Goal: Information Seeking & Learning: Learn about a topic

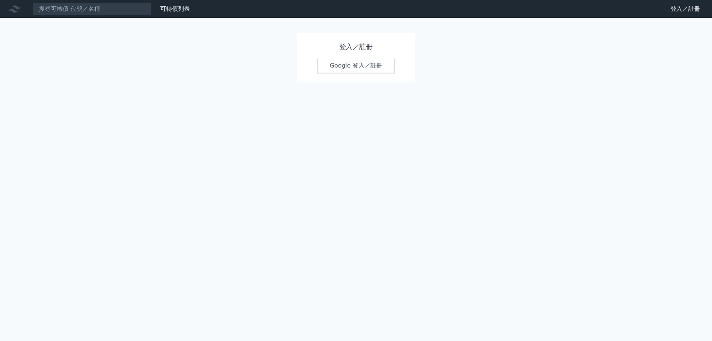
click at [383, 68] on link "Google 登入／註冊" at bounding box center [356, 66] width 77 height 16
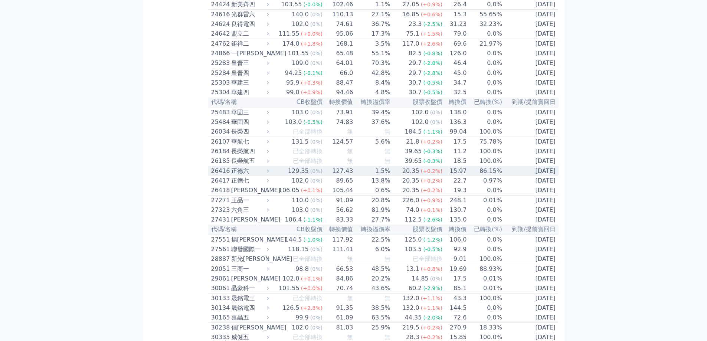
scroll to position [742, 0]
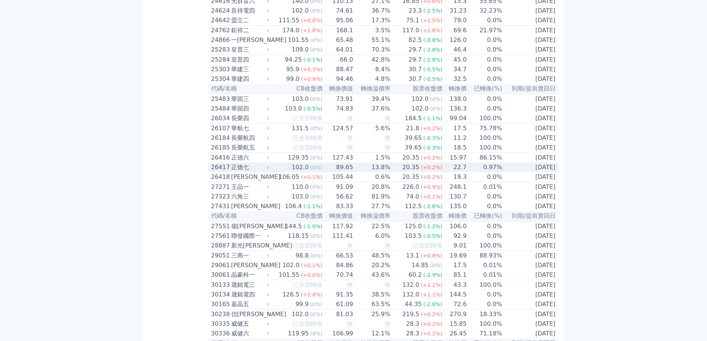
click at [269, 170] on icon at bounding box center [267, 167] width 5 height 5
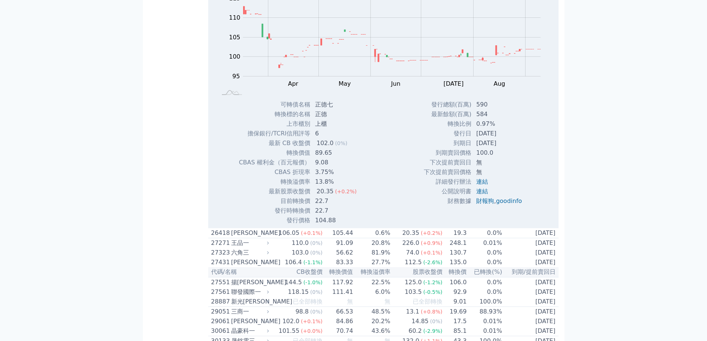
scroll to position [928, 0]
drag, startPoint x: 315, startPoint y: 235, endPoint x: 330, endPoint y: 237, distance: 14.9
click at [330, 177] on td "3.75%" at bounding box center [337, 172] width 52 height 10
click at [343, 186] on td "13.8%" at bounding box center [337, 182] width 52 height 10
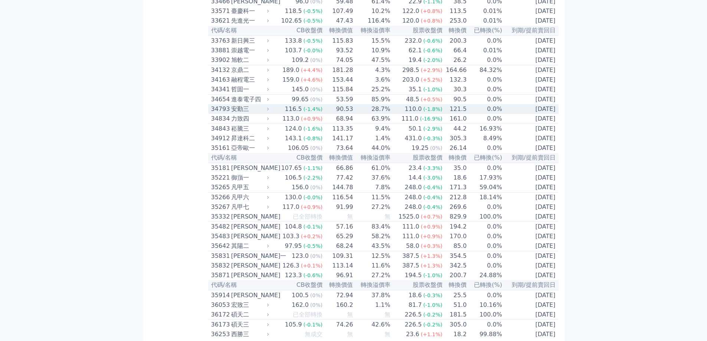
scroll to position [1744, 0]
